Goal: Information Seeking & Learning: Learn about a topic

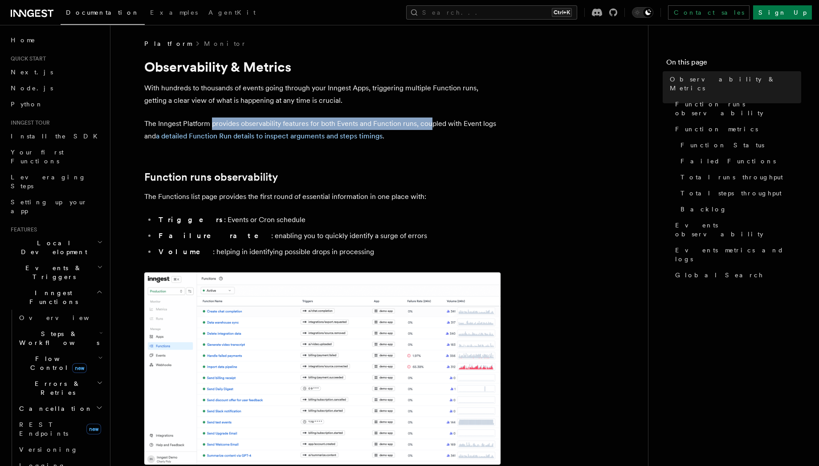
drag, startPoint x: 242, startPoint y: 123, endPoint x: 421, endPoint y: 131, distance: 178.8
click at [431, 119] on p "The Inngest Platform provides observability features for both Events and Functi…" at bounding box center [322, 130] width 356 height 25
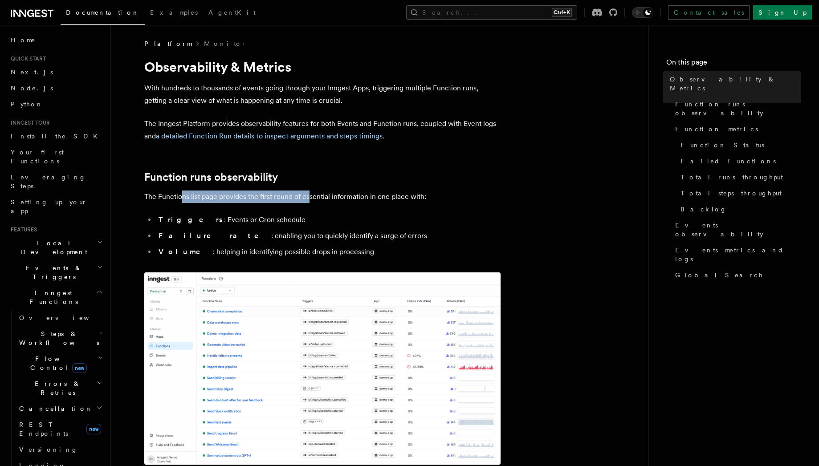
drag, startPoint x: 182, startPoint y: 201, endPoint x: 310, endPoint y: 193, distance: 127.7
click at [310, 193] on p "The Functions list page provides the first round of essential information in on…" at bounding box center [322, 197] width 356 height 12
drag, startPoint x: 229, startPoint y: 234, endPoint x: 246, endPoint y: 234, distance: 16.9
click at [246, 234] on li "Failure rate : enabling you to quickly identify a surge of errors" at bounding box center [328, 236] width 345 height 12
drag, startPoint x: 226, startPoint y: 246, endPoint x: 286, endPoint y: 246, distance: 59.7
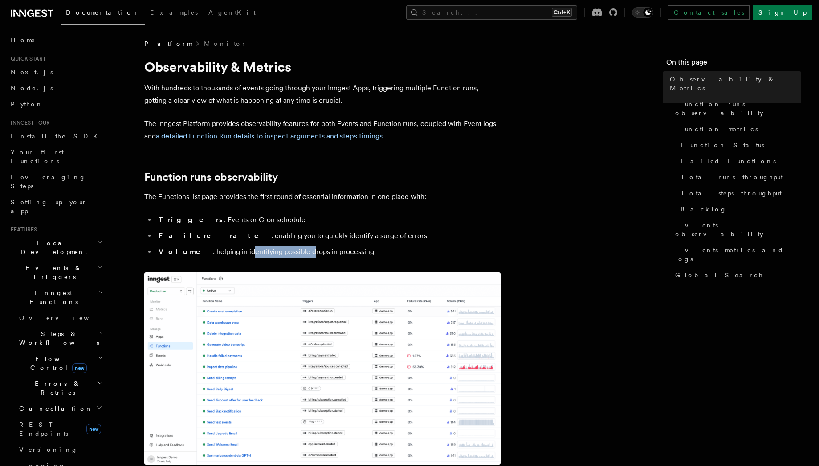
click at [286, 246] on li "Volume : helping in identifying possible drops in processing" at bounding box center [328, 252] width 345 height 12
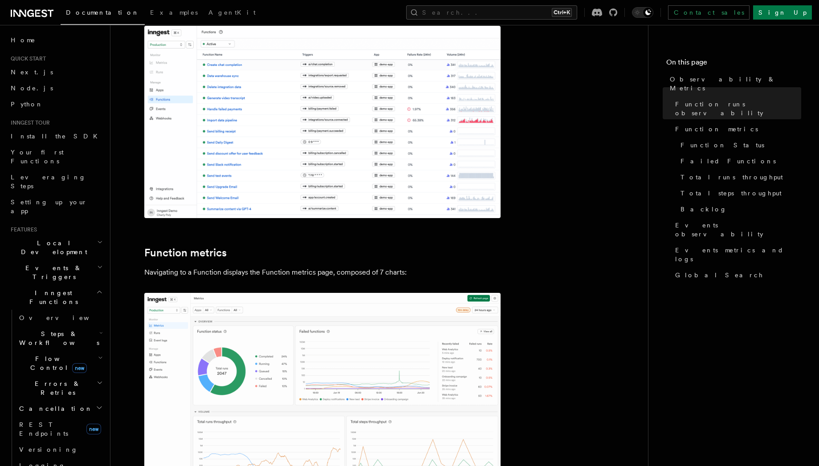
scroll to position [321, 0]
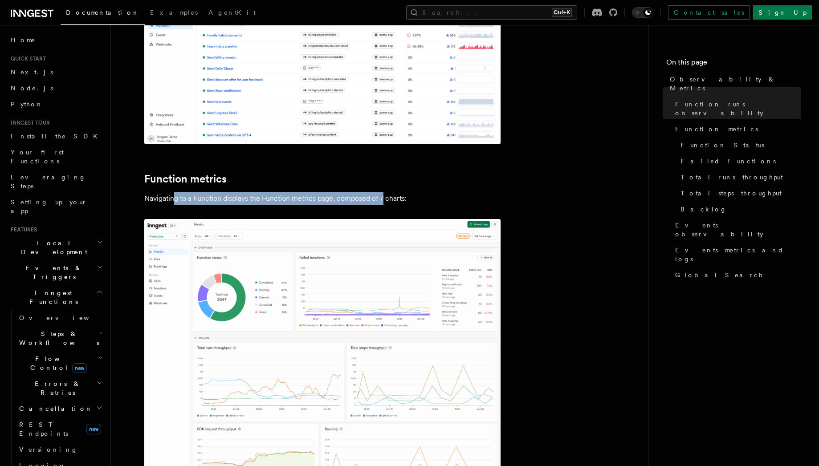
drag, startPoint x: 175, startPoint y: 200, endPoint x: 384, endPoint y: 196, distance: 209.0
click at [384, 196] on p "Navigating to a Function displays the Function metrics page, composed of 7 char…" at bounding box center [322, 198] width 356 height 12
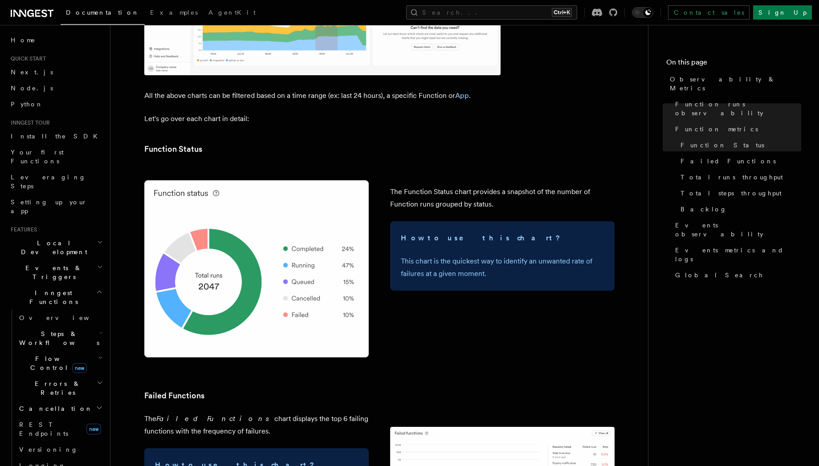
scroll to position [962, 0]
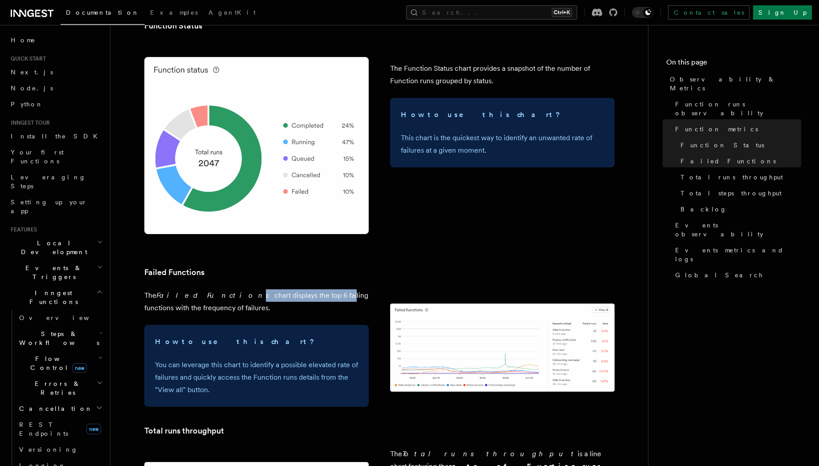
drag, startPoint x: 204, startPoint y: 296, endPoint x: 293, endPoint y: 291, distance: 88.8
click at [293, 291] on p "The Failed Functions chart displays the top 6 failing functions with the freque…" at bounding box center [256, 302] width 225 height 25
drag, startPoint x: 176, startPoint y: 308, endPoint x: 208, endPoint y: 308, distance: 31.6
click at [208, 308] on p "The Failed Functions chart displays the top 6 failing functions with the freque…" at bounding box center [256, 302] width 225 height 25
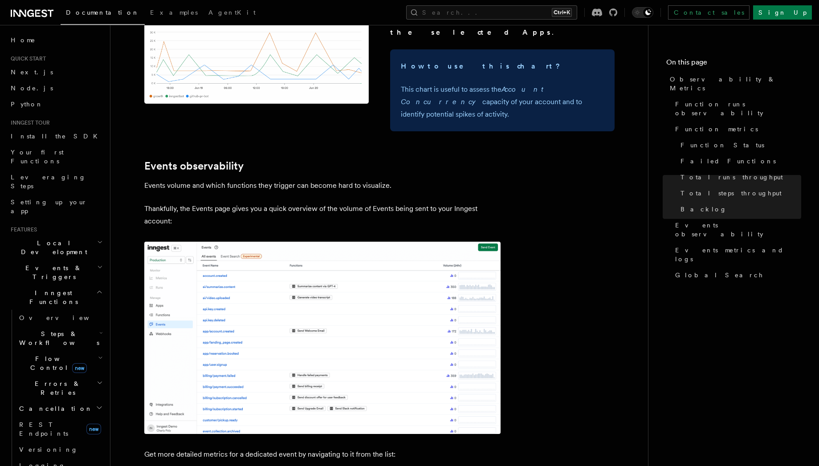
scroll to position [1871, 0]
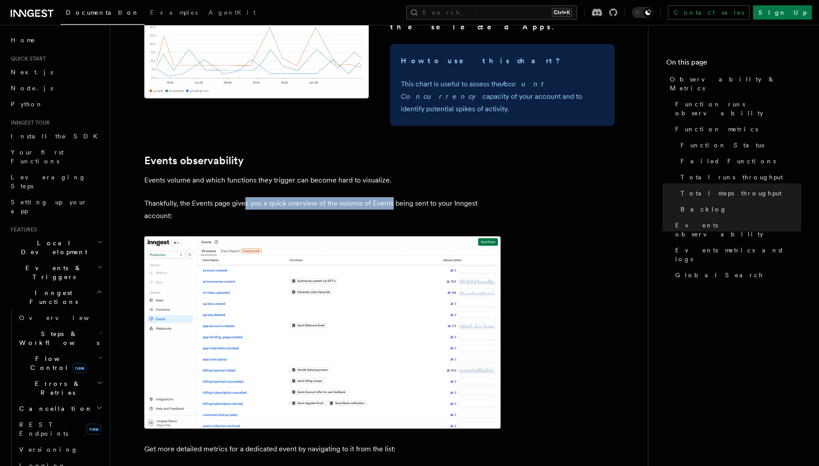
drag, startPoint x: 245, startPoint y: 129, endPoint x: 392, endPoint y: 128, distance: 147.5
click at [392, 197] on p "Thankfully, the Events page gives you a quick overview of the volume of Events …" at bounding box center [322, 209] width 356 height 25
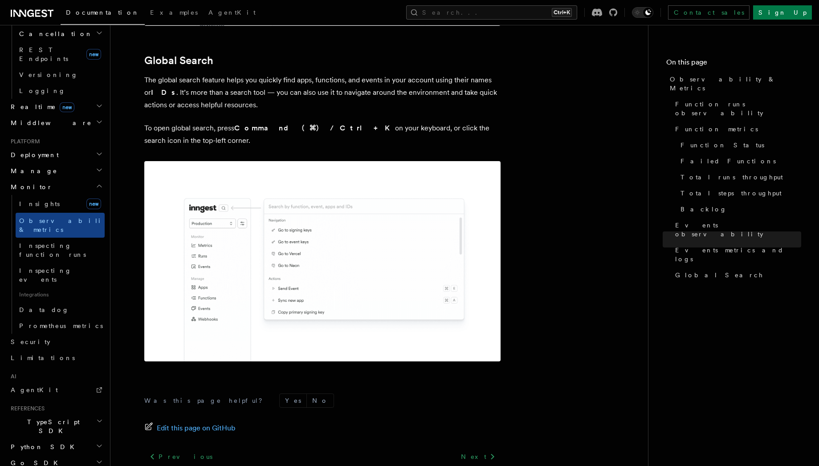
scroll to position [376, 0]
click at [27, 353] on span "Limitations" at bounding box center [43, 356] width 64 height 7
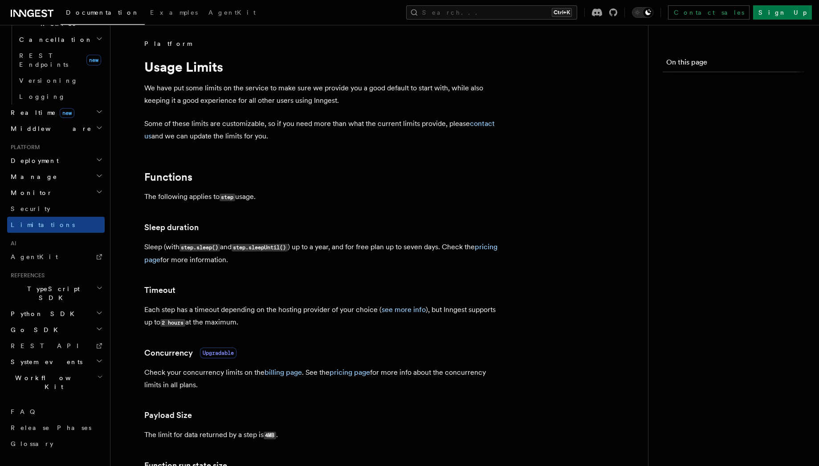
scroll to position [264, 0]
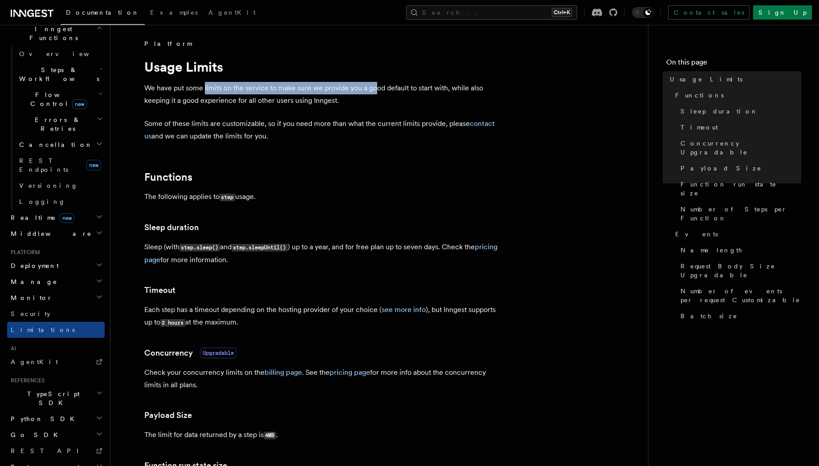
drag, startPoint x: 212, startPoint y: 87, endPoint x: 377, endPoint y: 83, distance: 164.9
click at [377, 83] on p "We have put some limits on the service to make sure we provide you a good defau…" at bounding box center [322, 94] width 356 height 25
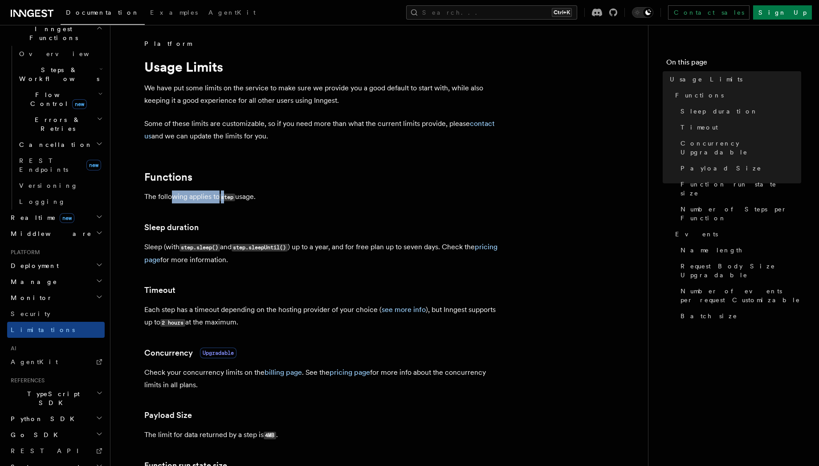
drag, startPoint x: 177, startPoint y: 199, endPoint x: 225, endPoint y: 193, distance: 48.9
click at [225, 193] on p "The following applies to step usage." at bounding box center [322, 197] width 356 height 13
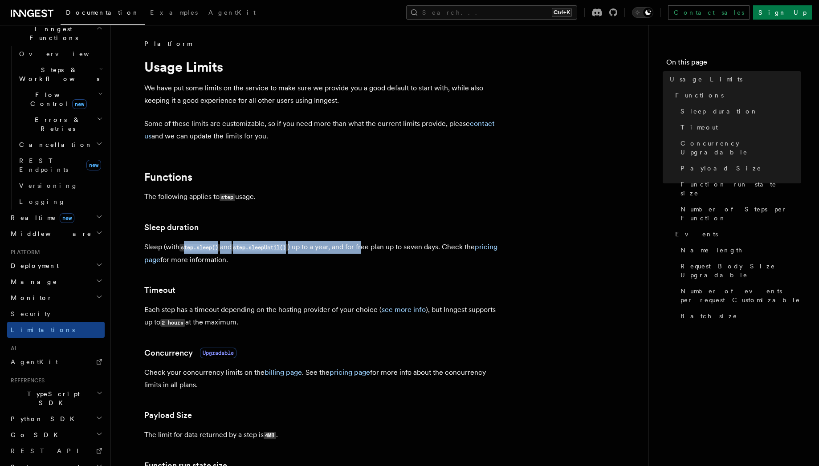
drag, startPoint x: 187, startPoint y: 244, endPoint x: 368, endPoint y: 241, distance: 181.3
click at [368, 241] on p "Sleep (with step.sleep() and step.sleepUntil() ) up to a year, and for free pla…" at bounding box center [322, 253] width 356 height 25
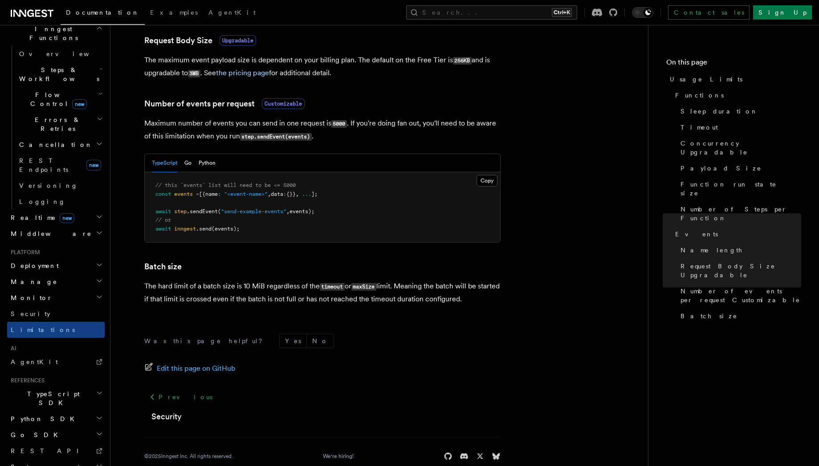
scroll to position [795, 0]
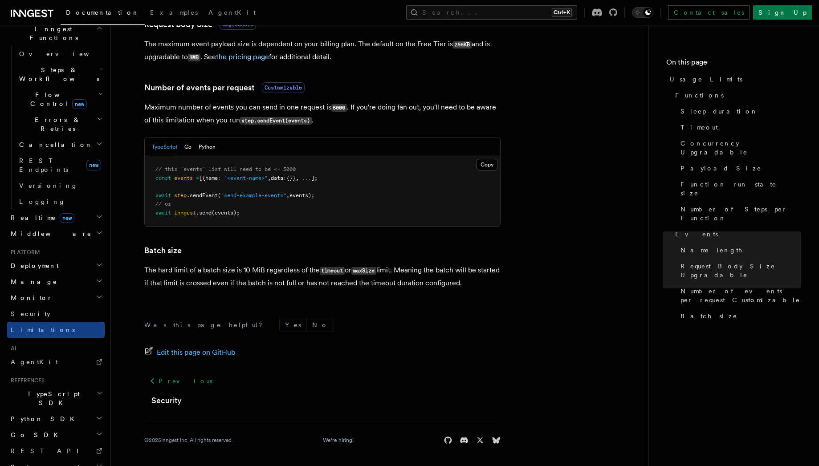
click at [39, 290] on h2 "Monitor" at bounding box center [56, 298] width 98 height 16
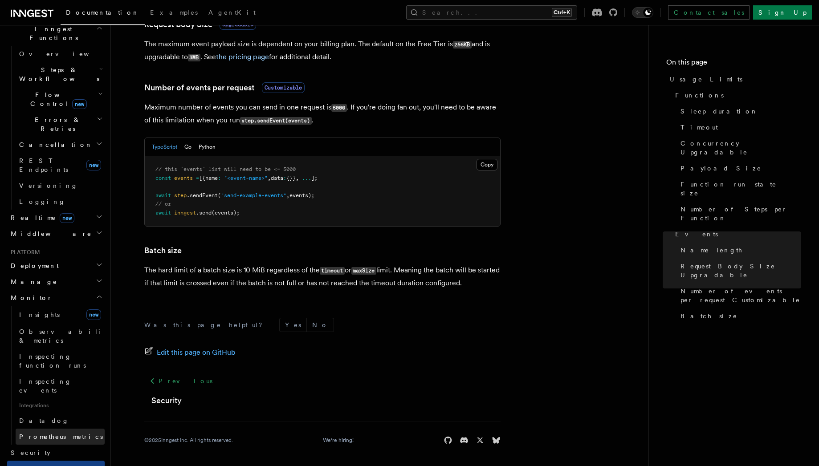
click at [45, 433] on span "Prometheus metrics" at bounding box center [61, 436] width 84 height 7
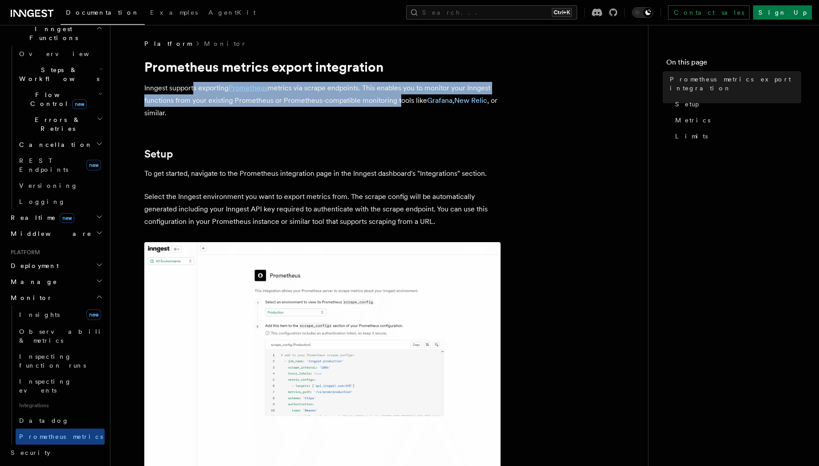
drag, startPoint x: 262, startPoint y: 90, endPoint x: 396, endPoint y: 102, distance: 134.3
click at [396, 102] on p "Inngest supports exporting Prometheus metrics via scrape endpoints. This enable…" at bounding box center [322, 100] width 356 height 37
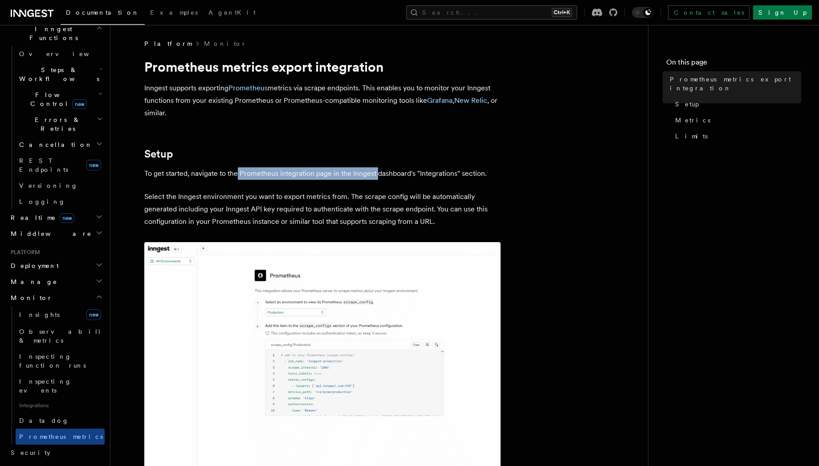
drag, startPoint x: 237, startPoint y: 174, endPoint x: 378, endPoint y: 169, distance: 140.9
click at [378, 169] on p "To get started, navigate to the Prometheus integration page in the Inngest dash…" at bounding box center [322, 174] width 356 height 12
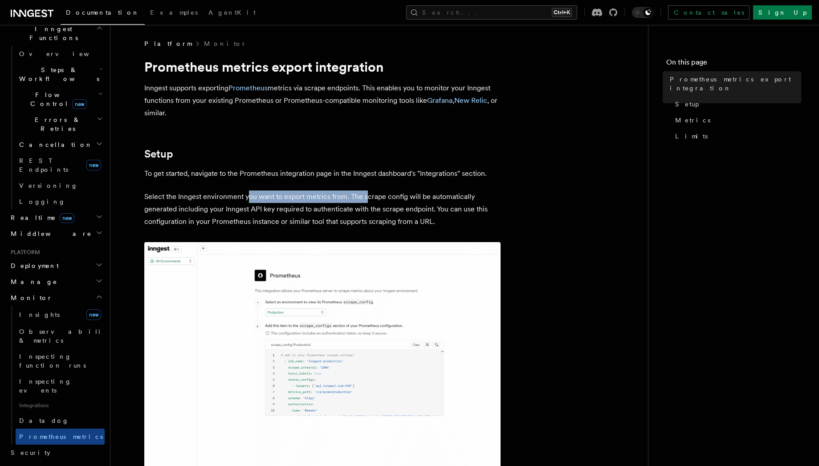
drag, startPoint x: 248, startPoint y: 198, endPoint x: 365, endPoint y: 192, distance: 116.8
click at [365, 192] on p "Select the Inngest environment you want to export metrics from. The scrape conf…" at bounding box center [322, 209] width 356 height 37
drag, startPoint x: 256, startPoint y: 209, endPoint x: 286, endPoint y: 209, distance: 30.7
click at [286, 209] on p "Select the Inngest environment you want to export metrics from. The scrape conf…" at bounding box center [322, 209] width 356 height 37
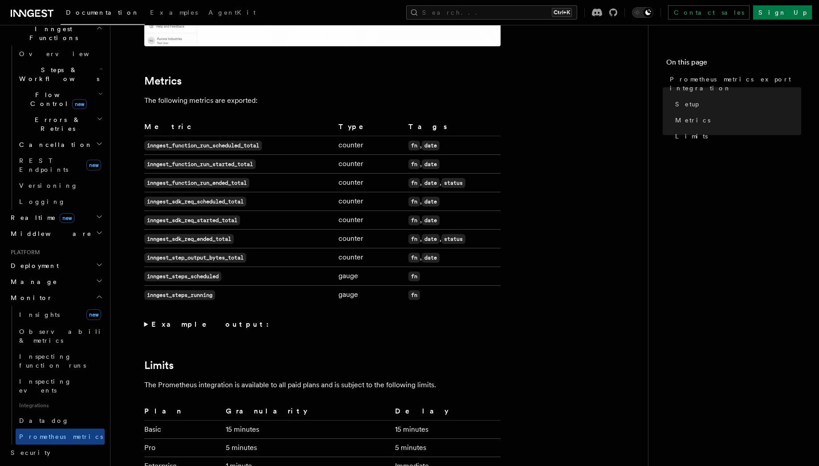
scroll to position [642, 0]
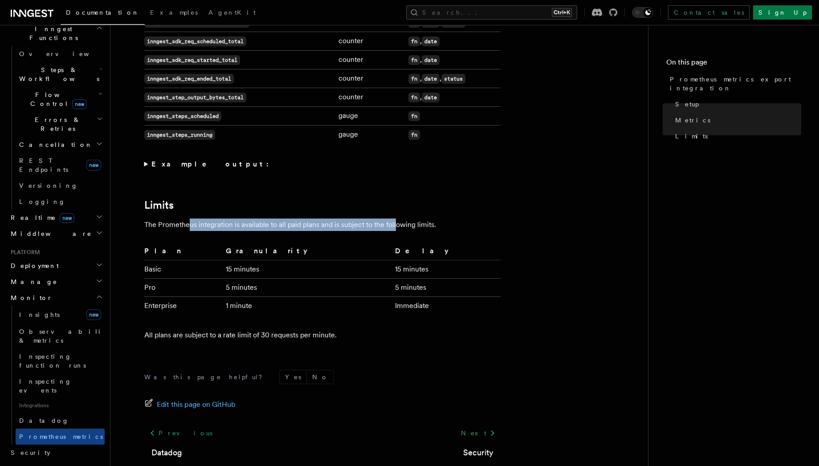
drag, startPoint x: 190, startPoint y: 229, endPoint x: 395, endPoint y: 229, distance: 204.5
click at [395, 229] on p "The Prometheus integration is available to all paid plans and is subject to the…" at bounding box center [322, 225] width 356 height 12
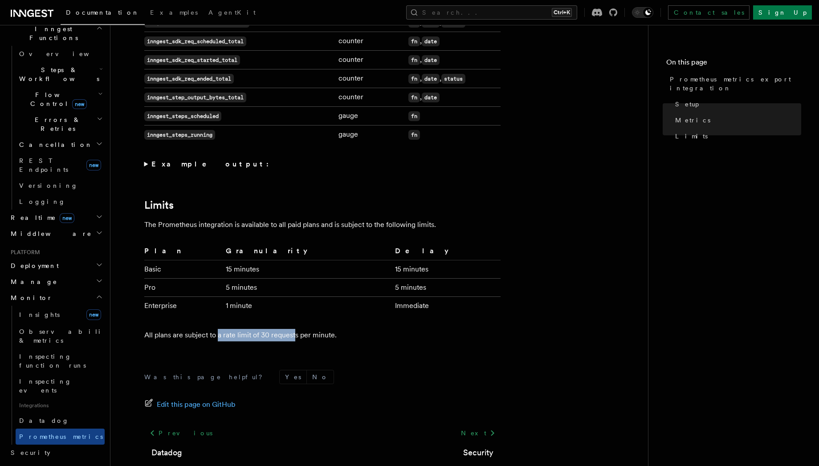
drag, startPoint x: 217, startPoint y: 334, endPoint x: 296, endPoint y: 339, distance: 79.0
click at [296, 339] on p "All plans are subject to a rate limit of 30 requests per minute." at bounding box center [322, 335] width 356 height 12
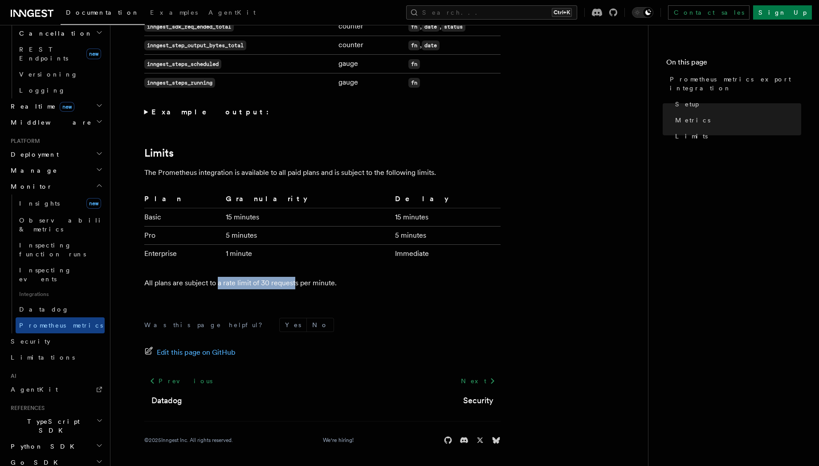
scroll to position [376, 0]
click at [96, 165] on icon "button" at bounding box center [99, 168] width 7 height 7
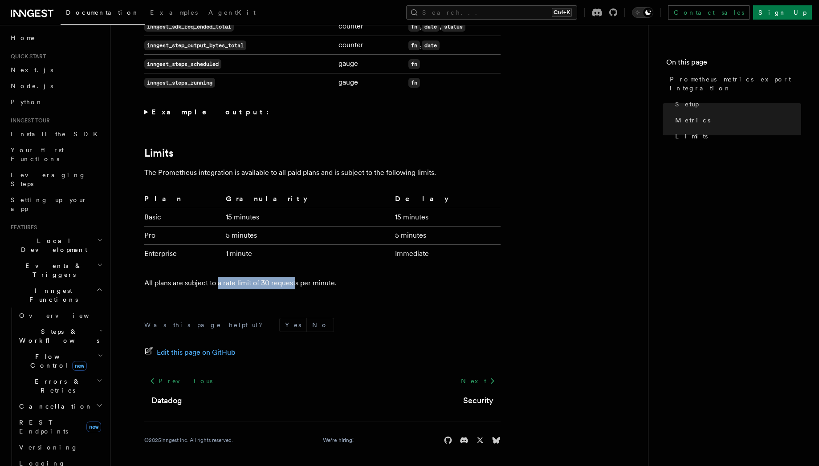
scroll to position [0, 0]
click at [89, 235] on h2 "Local Development" at bounding box center [56, 247] width 98 height 25
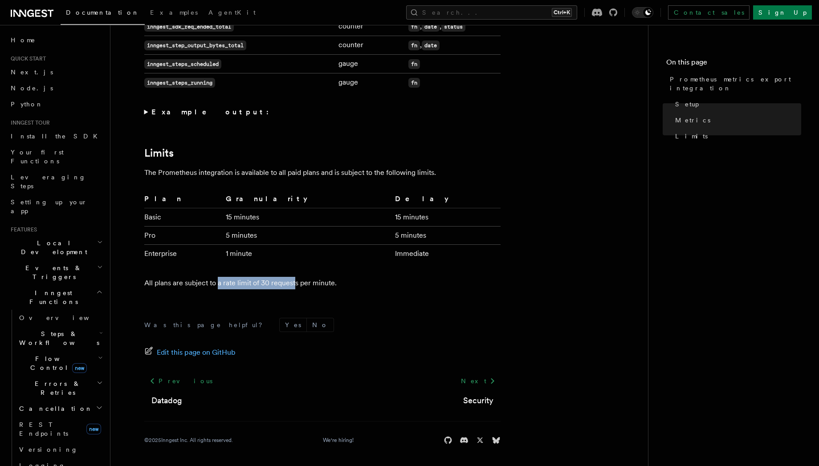
click at [97, 264] on icon "button" at bounding box center [100, 267] width 6 height 7
click at [92, 260] on h2 "Events & Triggers" at bounding box center [56, 272] width 98 height 25
click at [96, 289] on icon "button" at bounding box center [99, 292] width 7 height 7
click at [96, 330] on icon "button" at bounding box center [99, 333] width 7 height 7
click at [97, 332] on icon "button" at bounding box center [99, 333] width 4 height 2
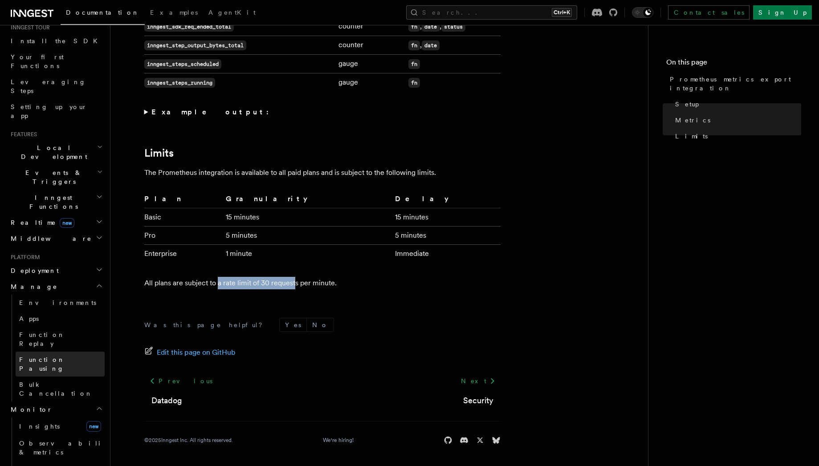
scroll to position [107, 0]
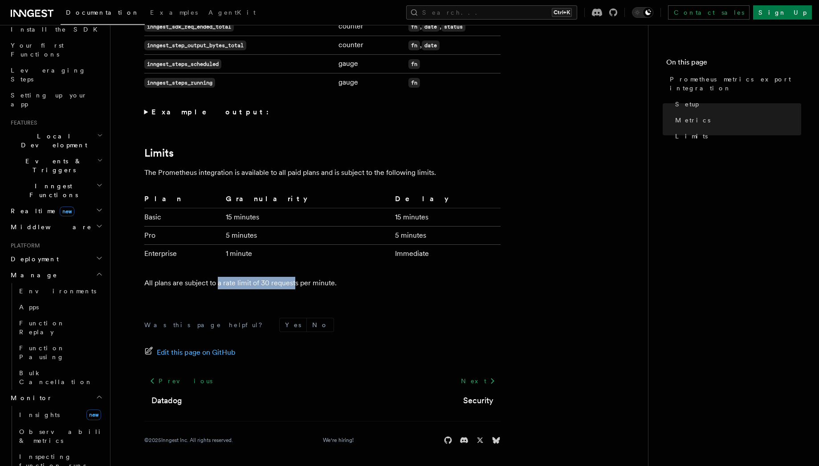
click at [89, 267] on h2 "Manage" at bounding box center [56, 275] width 98 height 16
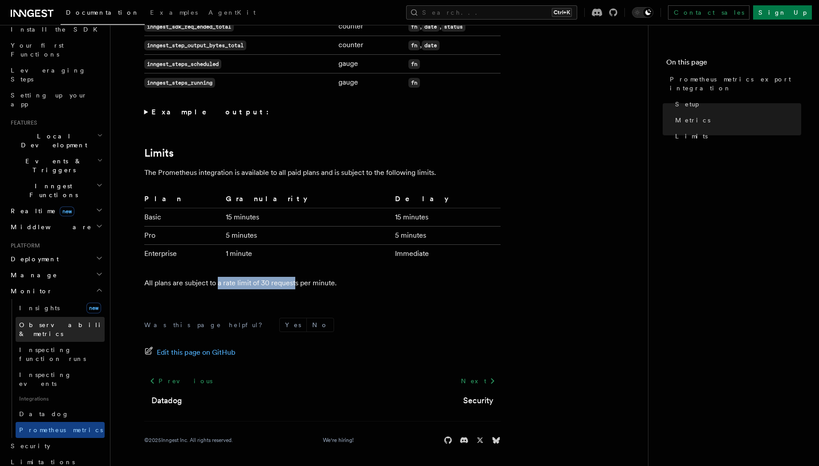
click at [49, 322] on span "Observability & metrics" at bounding box center [65, 330] width 92 height 16
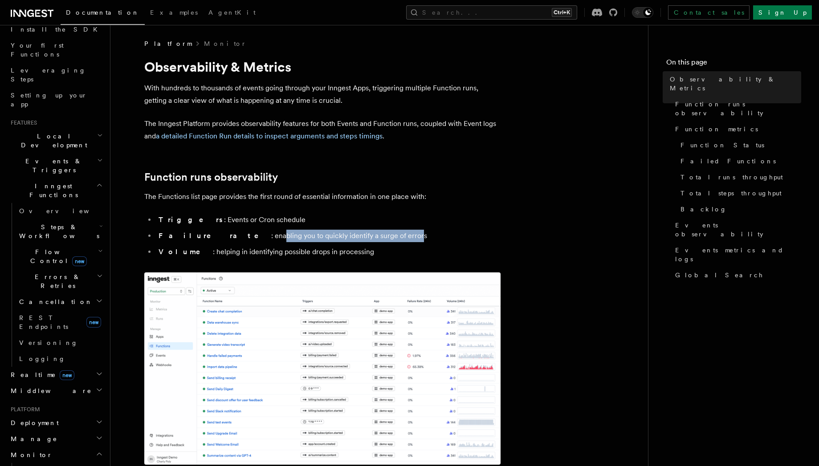
drag, startPoint x: 232, startPoint y: 236, endPoint x: 347, endPoint y: 234, distance: 115.0
click at [347, 234] on li "Failure rate : enabling you to quickly identify a surge of errors" at bounding box center [328, 236] width 345 height 12
click at [687, 221] on span "Events observability" at bounding box center [738, 230] width 126 height 18
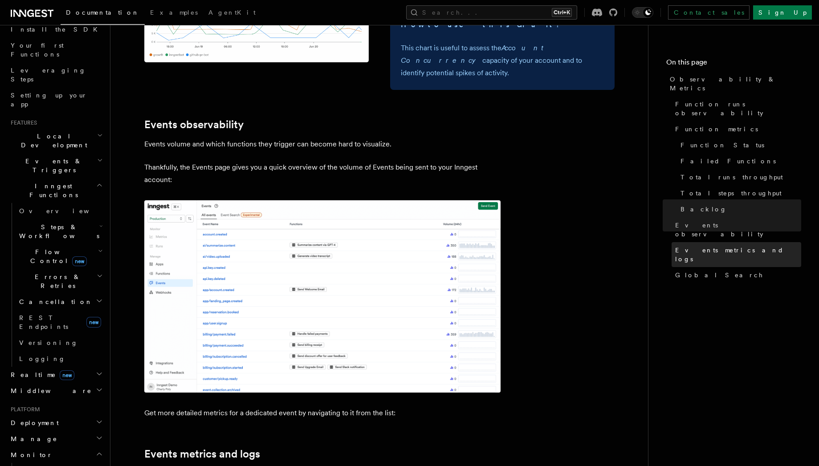
click at [686, 246] on span "Events metrics and logs" at bounding box center [738, 255] width 126 height 18
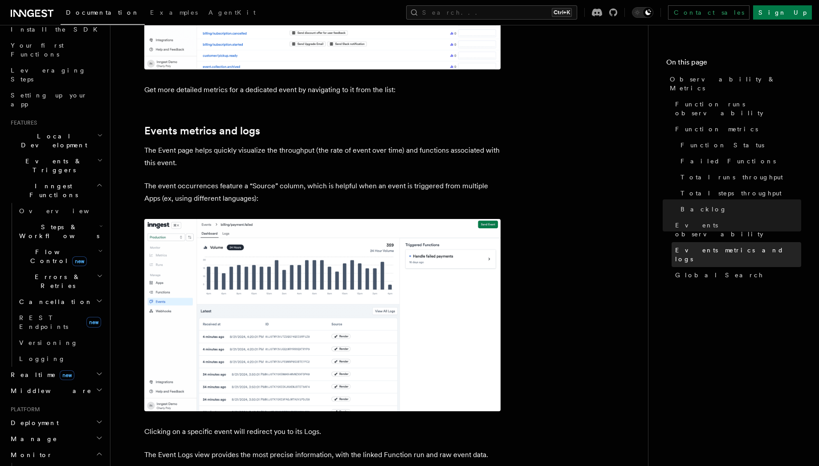
scroll to position [2237, 0]
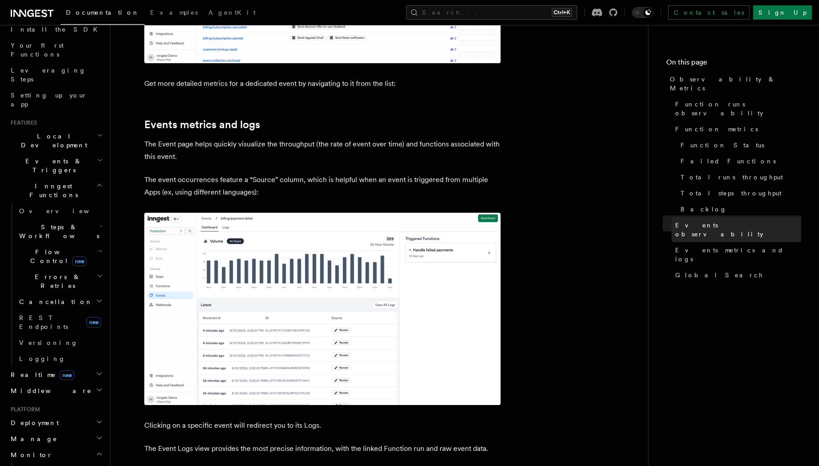
click at [691, 217] on link "Events observability" at bounding box center [737, 229] width 130 height 25
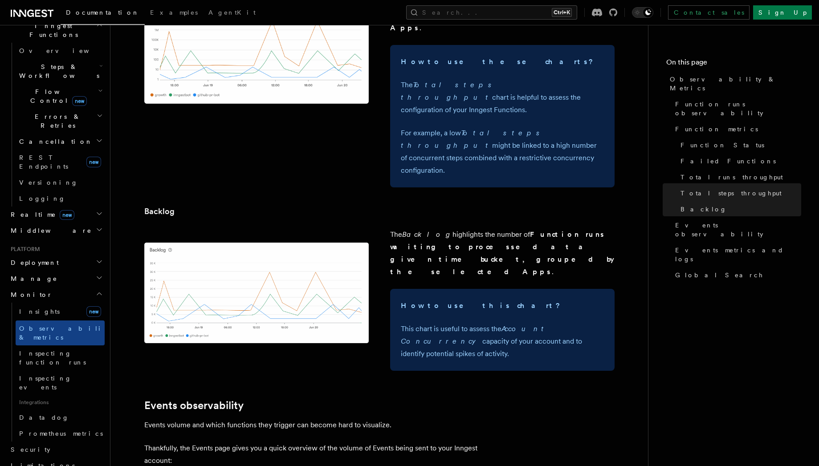
scroll to position [1626, 0]
